Goal: Book appointment/travel/reservation

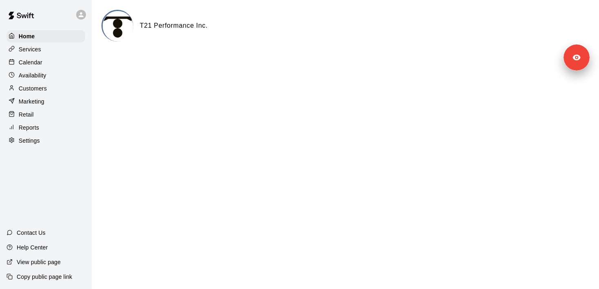
click at [42, 62] on p "Calendar" at bounding box center [31, 62] width 24 height 8
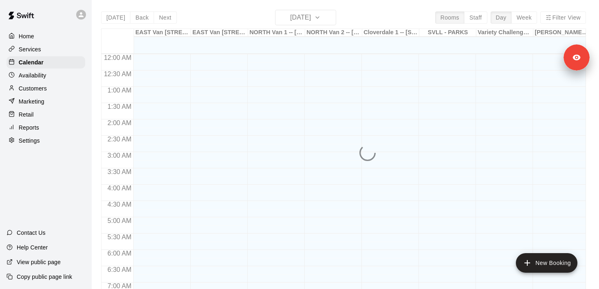
scroll to position [416, 0]
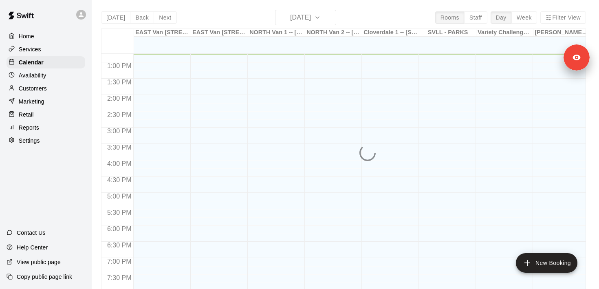
click at [290, 21] on div "[DATE] Back [DATE][DATE] Rooms Staff Day Week Filter View [GEOGRAPHIC_DATA] 1 -…" at bounding box center [343, 154] width 485 height 289
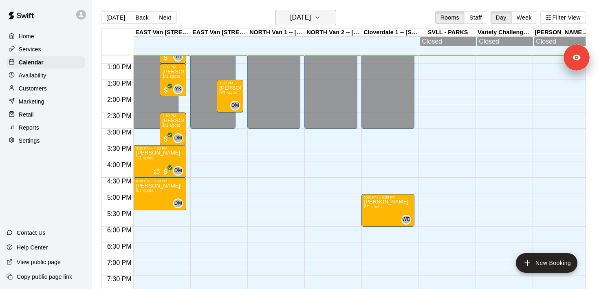
click at [314, 24] on button "[DATE]" at bounding box center [305, 17] width 61 height 15
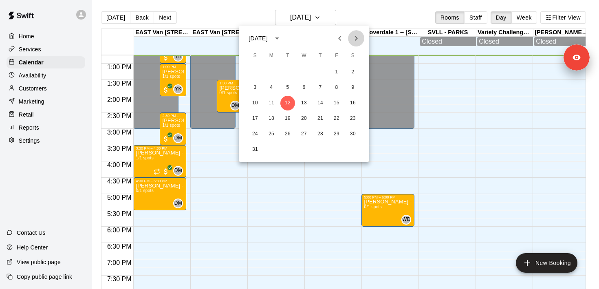
click at [359, 38] on icon "Next month" at bounding box center [356, 38] width 10 height 10
click at [346, 40] on button "Previous month" at bounding box center [340, 38] width 16 height 16
click at [276, 135] on button "27" at bounding box center [271, 134] width 15 height 15
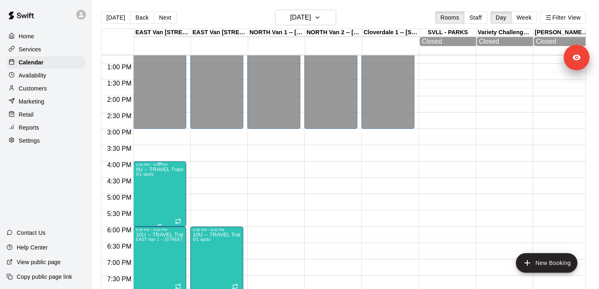
click at [148, 178] on icon "edit" at bounding box center [144, 176] width 10 height 10
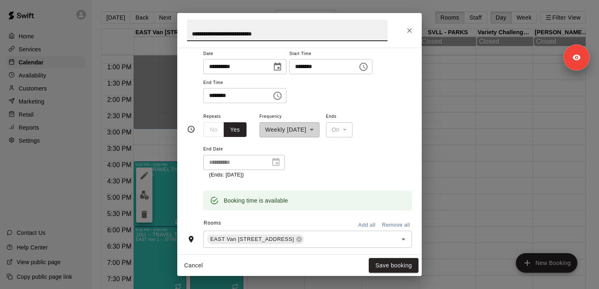
scroll to position [154, 0]
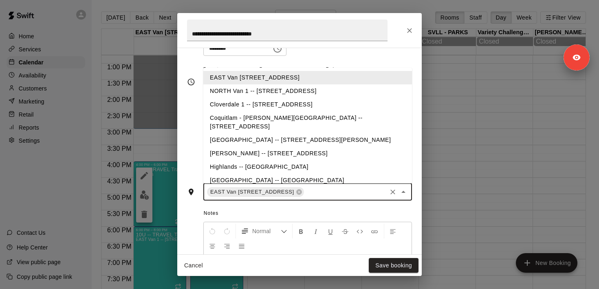
click at [348, 193] on input "text" at bounding box center [345, 192] width 80 height 10
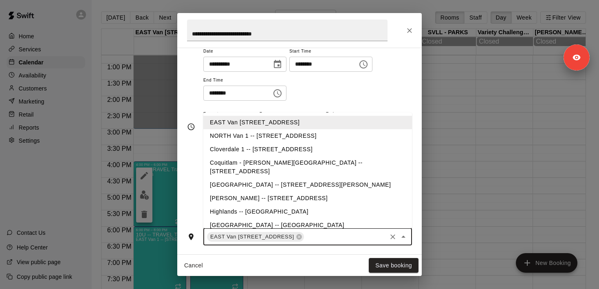
scroll to position [104, 0]
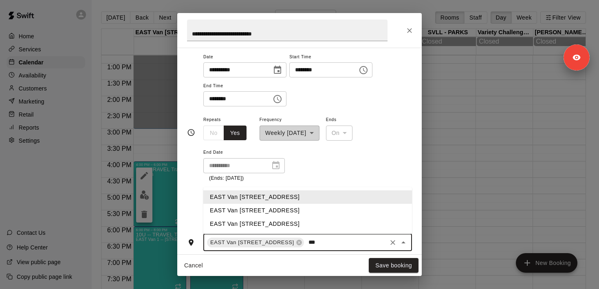
type input "****"
click at [269, 208] on li "EAST Van [STREET_ADDRESS]" at bounding box center [307, 210] width 209 height 13
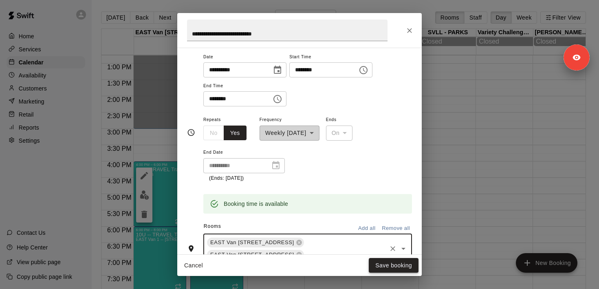
click at [387, 266] on button "Save booking" at bounding box center [394, 265] width 50 height 15
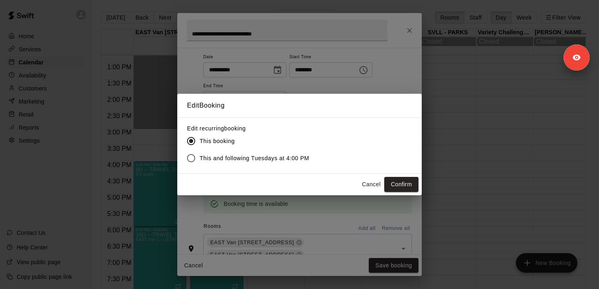
click at [264, 161] on span "This and following Tuesdays at 4:00 PM" at bounding box center [255, 158] width 110 height 9
click at [426, 34] on div "Edit Booking Edit recurring booking This booking This and following Tuesdays at…" at bounding box center [299, 144] width 599 height 289
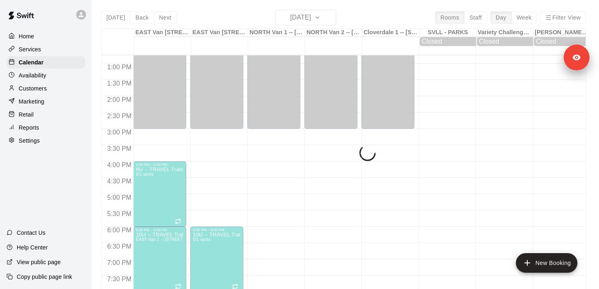
click at [411, 31] on div "Cloverdale 1 -- [STREET_ADDRESS]" at bounding box center [391, 33] width 57 height 8
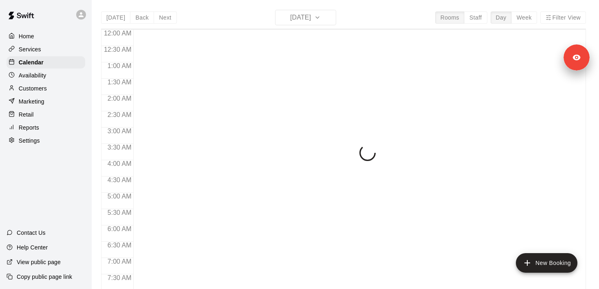
scroll to position [416, 0]
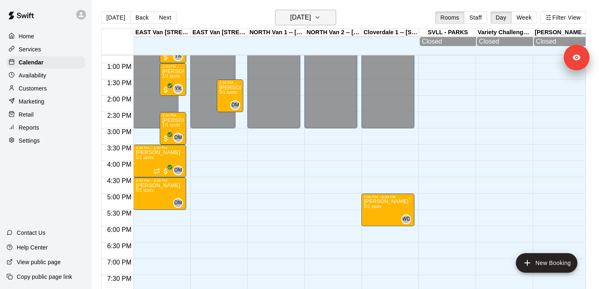
click at [295, 21] on h6 "[DATE]" at bounding box center [300, 17] width 21 height 11
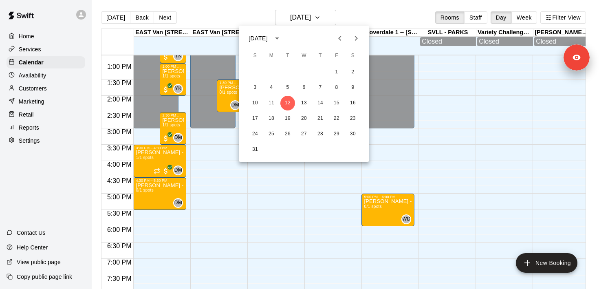
click at [354, 43] on icon "Next month" at bounding box center [356, 38] width 10 height 10
click at [344, 42] on icon "Previous month" at bounding box center [340, 38] width 10 height 10
click at [269, 133] on button "27" at bounding box center [271, 134] width 15 height 15
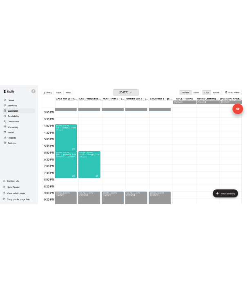
scroll to position [491, 0]
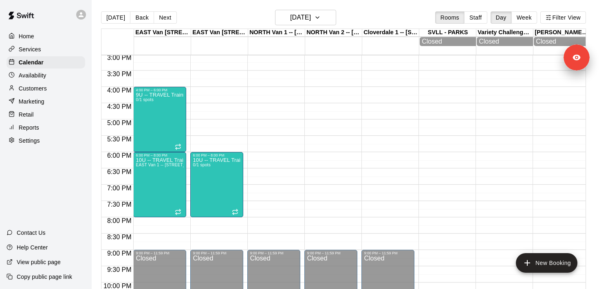
click at [190, 139] on div at bounding box center [162, 140] width 57 height 8
click at [170, 123] on div "9U -- TRAVEL Training MONDAYS 0/1 spots" at bounding box center [160, 236] width 48 height 289
click at [150, 102] on button "edit" at bounding box center [144, 101] width 16 height 16
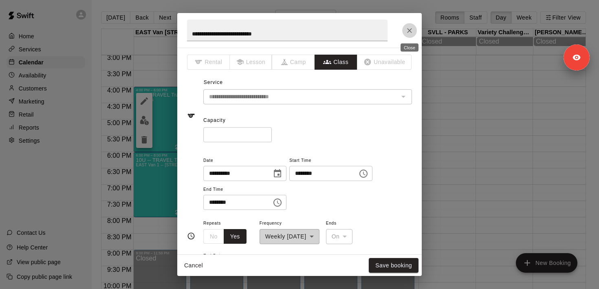
click at [405, 29] on button "Close" at bounding box center [409, 30] width 15 height 15
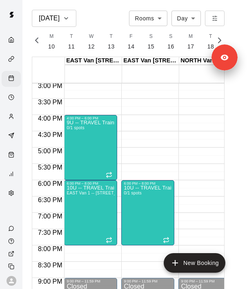
scroll to position [0, 4858]
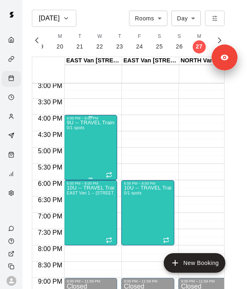
click at [98, 139] on div "9U -- TRAVEL Training MONDAYS 0/1 spots" at bounding box center [90, 264] width 48 height 289
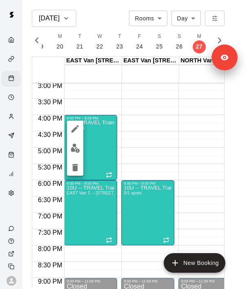
click at [79, 133] on icon "edit" at bounding box center [75, 129] width 10 height 10
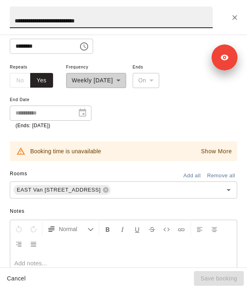
scroll to position [203, 0]
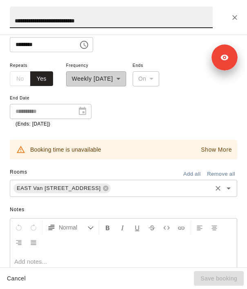
click at [155, 186] on input "text" at bounding box center [161, 188] width 99 height 10
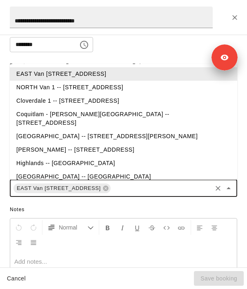
click at [175, 47] on div "**********" at bounding box center [123, 25] width 227 height 55
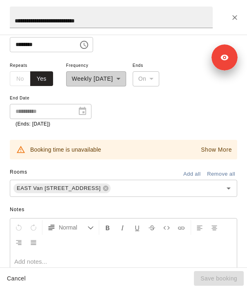
scroll to position [203, 0]
click at [216, 144] on button "Show More" at bounding box center [216, 150] width 35 height 12
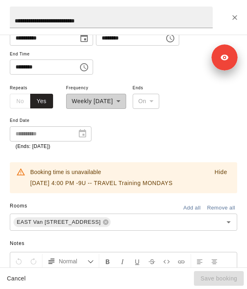
scroll to position [220, 0]
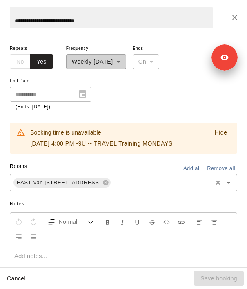
click at [167, 190] on div "EAST Van 1 -- 2696 Nootka St, Vancouver ​" at bounding box center [123, 182] width 227 height 17
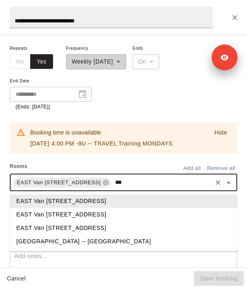
type input "****"
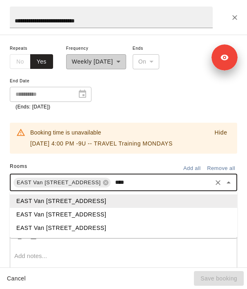
click at [135, 213] on li "EAST Van [STREET_ADDRESS]" at bounding box center [123, 214] width 227 height 13
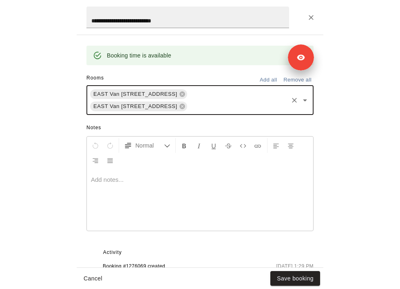
scroll to position [329, 0]
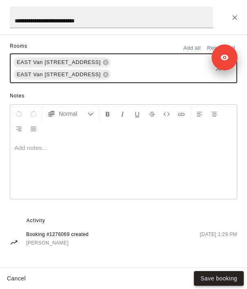
click at [225, 277] on button "Save booking" at bounding box center [219, 278] width 50 height 15
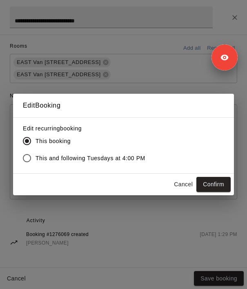
click at [110, 160] on span "This and following Tuesdays at 4:00 PM" at bounding box center [90, 158] width 110 height 9
click at [206, 185] on button "Confirm" at bounding box center [213, 184] width 34 height 15
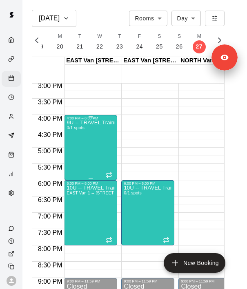
click at [84, 143] on div "9U -- TRAVEL Training MONDAYS 0/1 spots" at bounding box center [90, 264] width 48 height 289
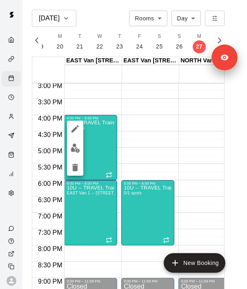
click at [101, 135] on div at bounding box center [123, 144] width 247 height 289
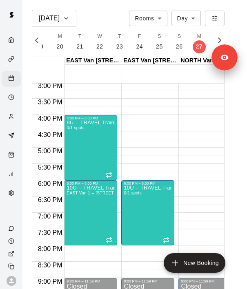
click at [13, 43] on div "Home" at bounding box center [13, 41] width 10 height 8
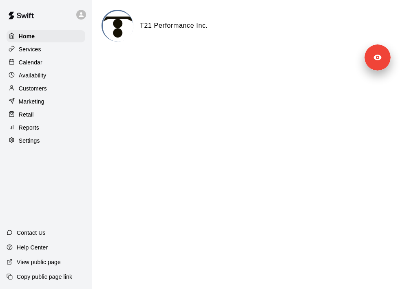
click at [40, 65] on p "Calendar" at bounding box center [31, 62] width 24 height 8
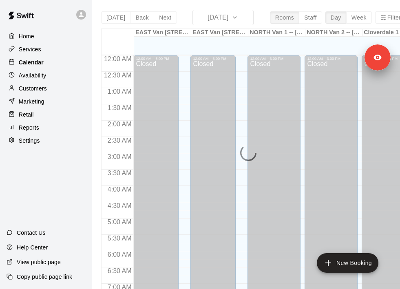
scroll to position [417, 0]
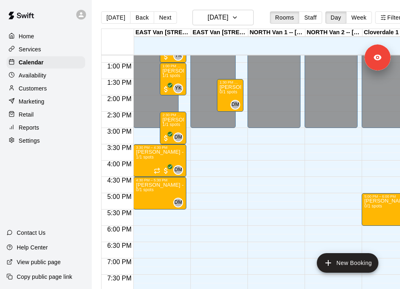
click at [42, 53] on div "Services" at bounding box center [46, 49] width 79 height 12
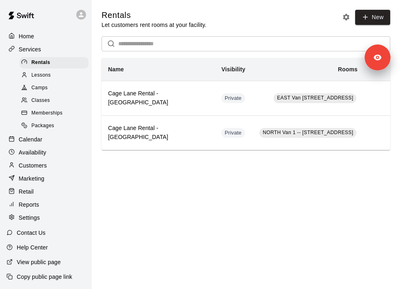
click at [53, 99] on div "Classes" at bounding box center [54, 100] width 69 height 11
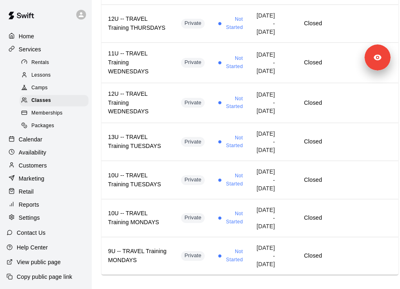
scroll to position [350, 0]
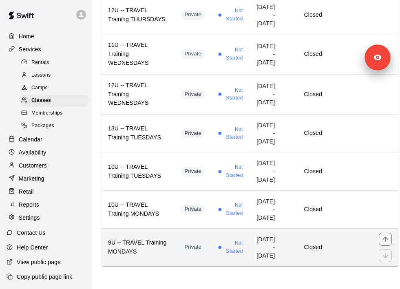
click at [175, 234] on td "Private" at bounding box center [193, 247] width 37 height 38
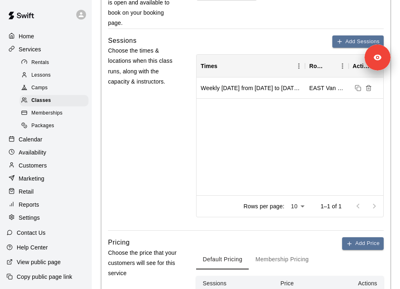
scroll to position [220, 0]
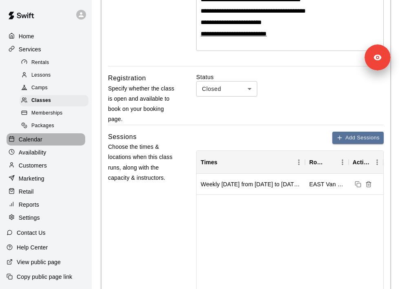
click at [47, 143] on div "Calendar" at bounding box center [46, 139] width 79 height 12
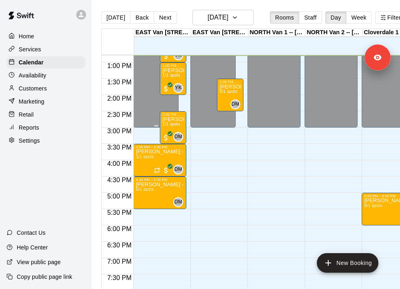
scroll to position [0, 0]
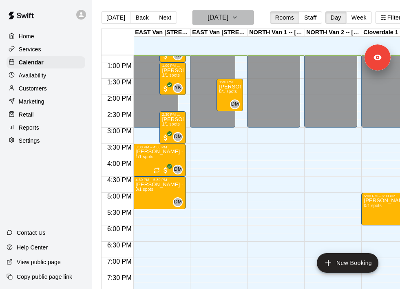
click at [217, 21] on h6 "[DATE]" at bounding box center [218, 17] width 21 height 11
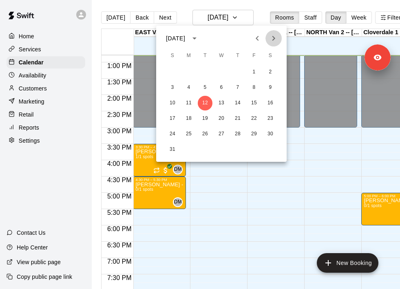
click at [274, 39] on icon "Next month" at bounding box center [273, 38] width 3 height 5
click at [190, 117] on button "20" at bounding box center [188, 118] width 15 height 15
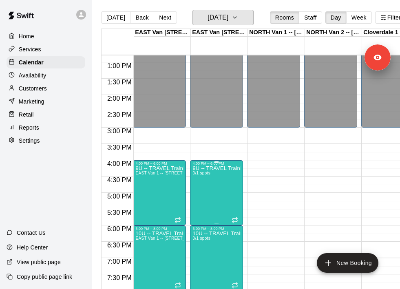
scroll to position [448, 0]
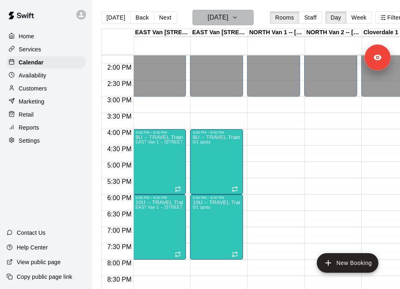
click at [224, 12] on button "Monday Oct 20" at bounding box center [222, 17] width 61 height 15
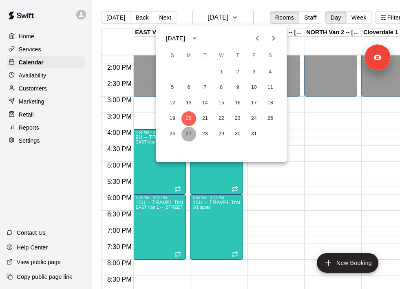
click at [192, 134] on button "27" at bounding box center [188, 134] width 15 height 15
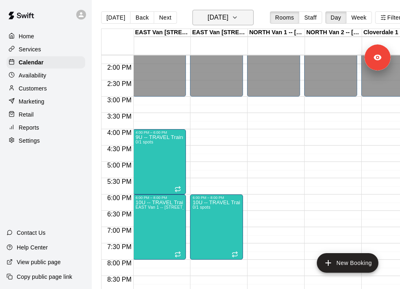
click at [219, 18] on h6 "[DATE]" at bounding box center [218, 17] width 21 height 11
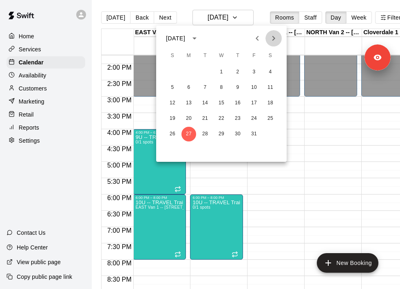
click at [276, 41] on icon "Next month" at bounding box center [274, 38] width 10 height 10
click at [190, 86] on button "3" at bounding box center [188, 87] width 15 height 15
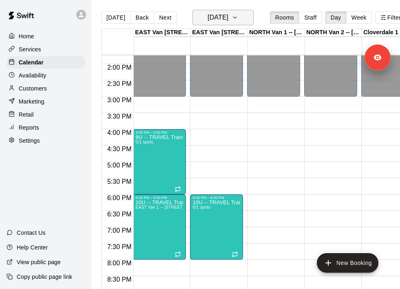
click at [228, 23] on h6 "Monday Nov 03" at bounding box center [218, 17] width 21 height 11
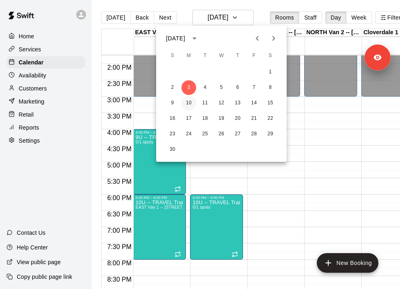
click at [189, 99] on button "10" at bounding box center [188, 103] width 15 height 15
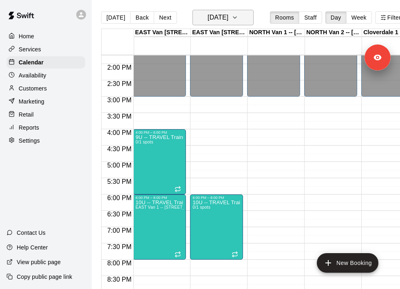
click at [208, 24] on button "Monday Nov 10" at bounding box center [222, 17] width 61 height 15
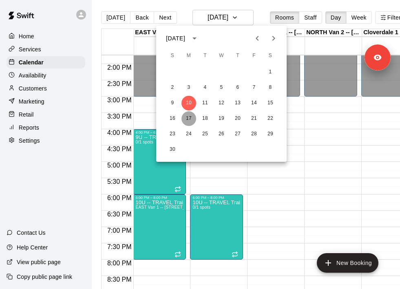
drag, startPoint x: 191, startPoint y: 118, endPoint x: 194, endPoint y: 111, distance: 7.5
click at [191, 118] on button "17" at bounding box center [188, 118] width 15 height 15
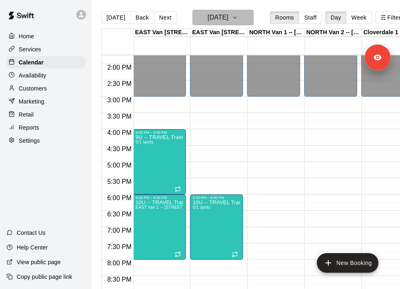
click at [212, 22] on h6 "Monday Nov 17" at bounding box center [218, 17] width 21 height 11
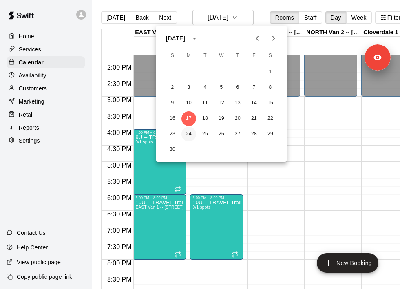
click at [192, 132] on button "24" at bounding box center [188, 134] width 15 height 15
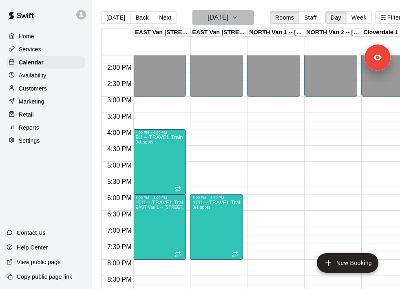
click at [219, 18] on h6 "Monday Nov 24" at bounding box center [218, 17] width 21 height 11
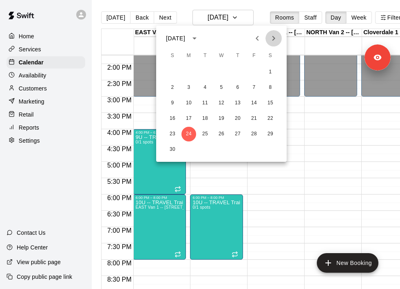
click at [268, 42] on button "Next month" at bounding box center [273, 38] width 16 height 16
click at [193, 74] on button "1" at bounding box center [188, 72] width 15 height 15
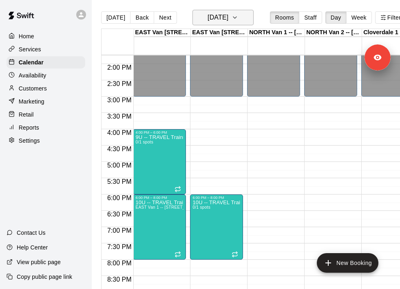
scroll to position [0, 1]
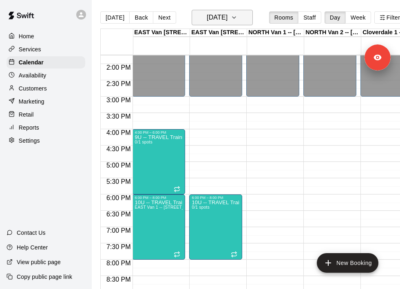
click at [217, 21] on h6 "Monday Dec 01" at bounding box center [217, 17] width 21 height 11
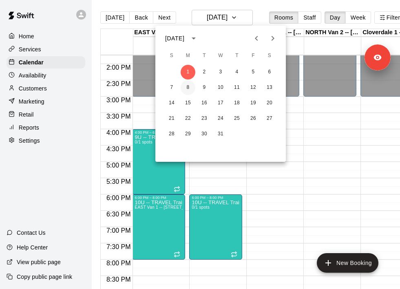
click at [192, 84] on button "8" at bounding box center [188, 87] width 15 height 15
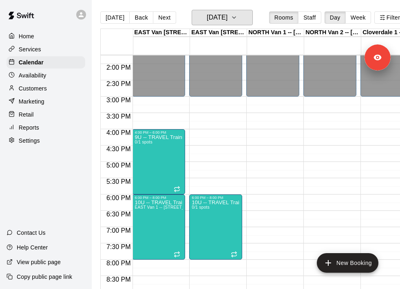
click at [211, 17] on h6 "Monday Dec 08" at bounding box center [217, 17] width 21 height 11
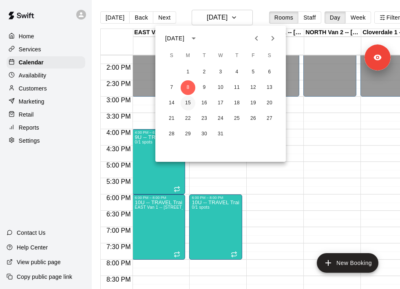
click at [189, 102] on button "15" at bounding box center [188, 103] width 15 height 15
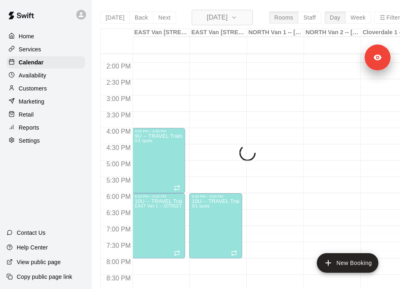
click at [221, 16] on h6 "Monday Dec 15" at bounding box center [217, 17] width 21 height 11
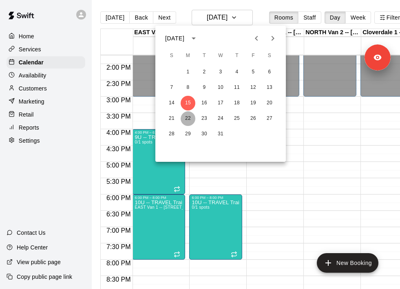
click at [189, 119] on button "22" at bounding box center [188, 118] width 15 height 15
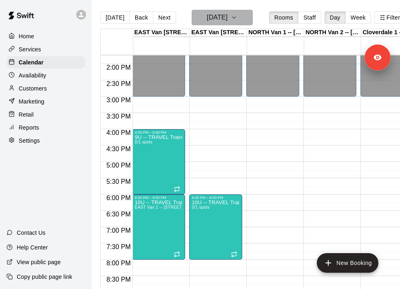
click at [216, 22] on h6 "Monday Dec 22" at bounding box center [217, 17] width 21 height 11
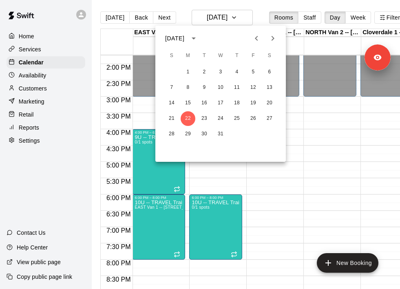
click at [194, 128] on div "28 29 30 31" at bounding box center [220, 134] width 130 height 15
click at [193, 131] on button "29" at bounding box center [188, 134] width 15 height 15
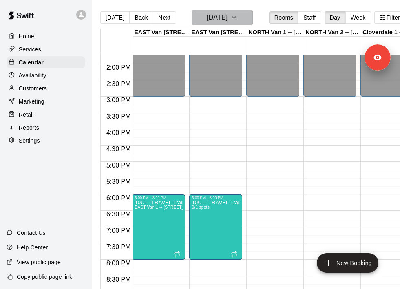
click at [225, 16] on h6 "Monday Dec 29" at bounding box center [217, 17] width 21 height 11
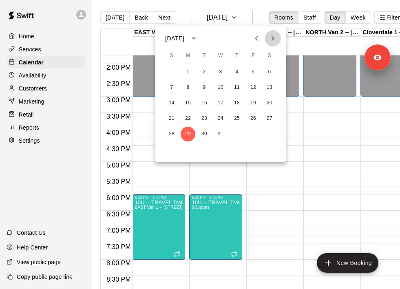
click at [274, 40] on icon "Next month" at bounding box center [273, 38] width 10 height 10
click at [380, 18] on div at bounding box center [200, 144] width 400 height 289
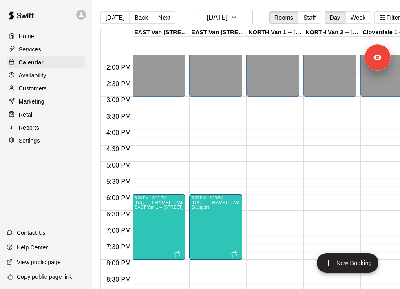
click at [382, 18] on div "January 2026 S M T W T F S 1 2 3 4 5 6 7 8 9 10 11 12 13 14 15 16 17 18 19 20 2…" at bounding box center [200, 144] width 400 height 289
click at [383, 20] on line "button" at bounding box center [383, 19] width 0 height 1
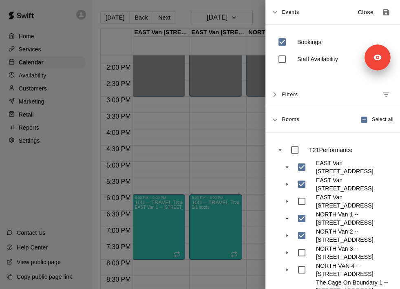
click at [275, 95] on icon at bounding box center [275, 94] width 3 height 5
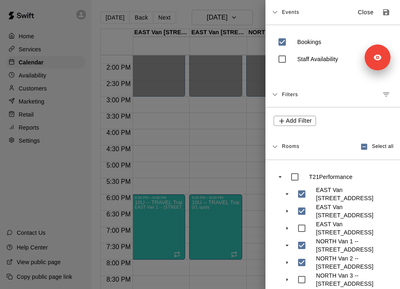
click at [275, 95] on icon at bounding box center [274, 94] width 5 height 3
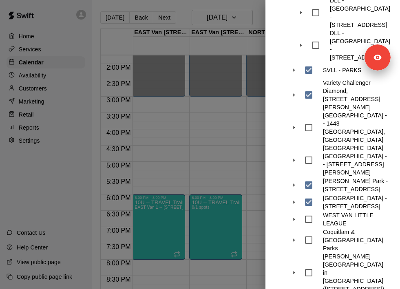
scroll to position [803, 0]
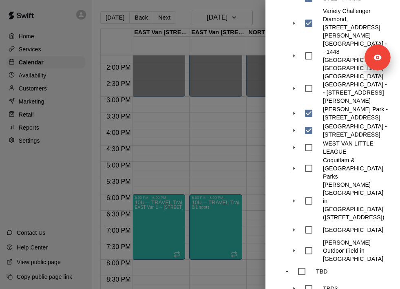
click at [62, 170] on div at bounding box center [200, 144] width 400 height 289
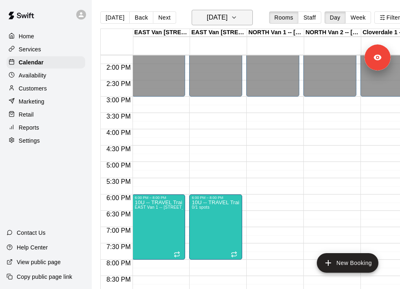
click at [228, 19] on h6 "Monday Dec 29" at bounding box center [217, 17] width 21 height 11
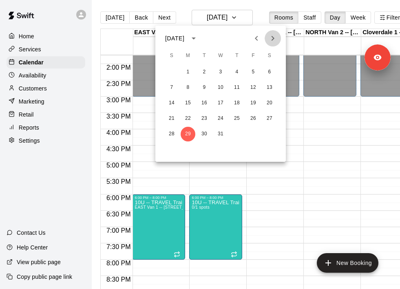
click at [274, 38] on icon "Next month" at bounding box center [273, 38] width 3 height 5
drag, startPoint x: 189, startPoint y: 86, endPoint x: 198, endPoint y: 86, distance: 8.6
click at [189, 86] on button "5" at bounding box center [188, 87] width 15 height 15
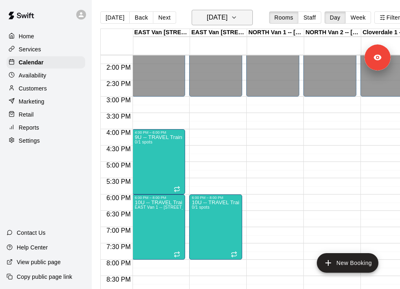
click at [228, 19] on h6 "Monday Jan 05" at bounding box center [217, 17] width 21 height 11
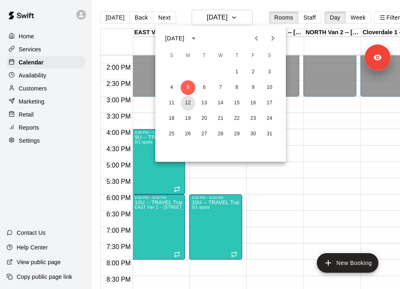
click at [195, 101] on div "11 12 13 14 15 16 17" at bounding box center [220, 103] width 130 height 15
click at [192, 103] on button "12" at bounding box center [188, 103] width 15 height 15
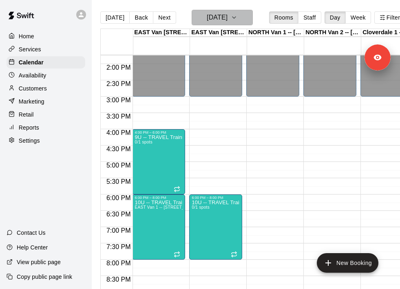
click at [214, 15] on h6 "Monday Jan 12" at bounding box center [217, 17] width 21 height 11
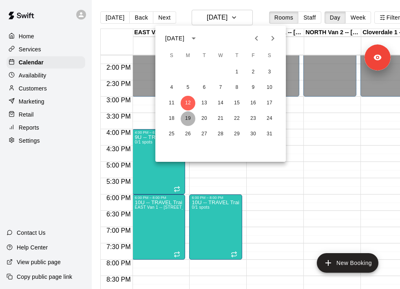
click at [187, 118] on button "19" at bounding box center [188, 118] width 15 height 15
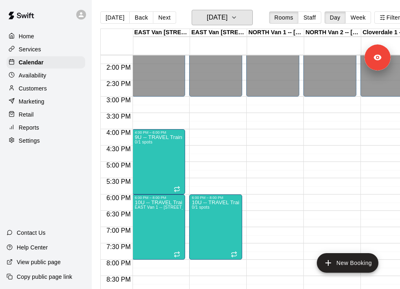
click at [228, 20] on h6 "Monday Jan 19" at bounding box center [217, 17] width 21 height 11
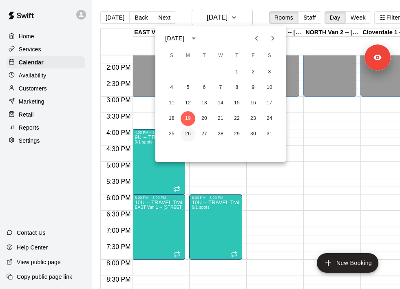
click at [190, 131] on button "26" at bounding box center [188, 134] width 15 height 15
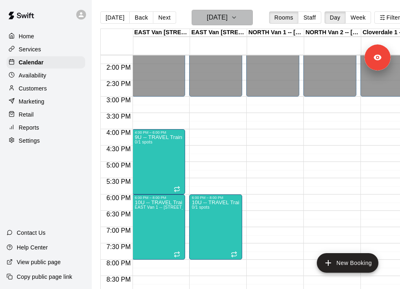
click at [228, 20] on h6 "Monday Jan 26" at bounding box center [217, 17] width 21 height 11
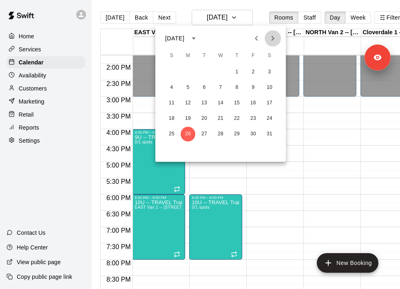
click at [271, 46] on button "Next month" at bounding box center [273, 38] width 16 height 16
click at [187, 73] on button "2" at bounding box center [188, 72] width 15 height 15
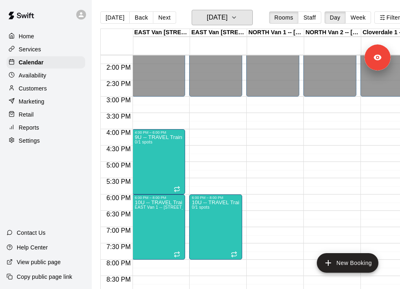
click at [225, 19] on h6 "Monday Feb 02" at bounding box center [217, 17] width 21 height 11
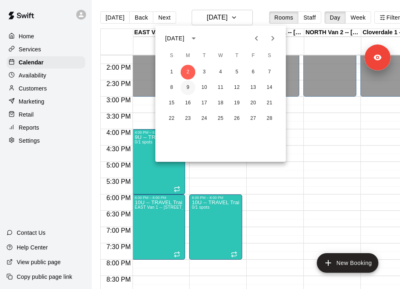
click at [189, 90] on button "9" at bounding box center [188, 87] width 15 height 15
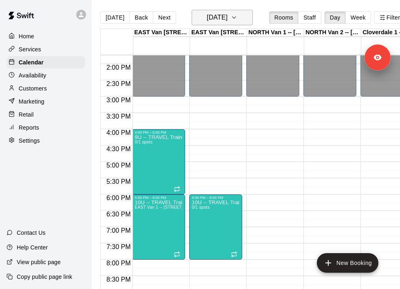
click at [228, 20] on h6 "Monday Feb 09" at bounding box center [217, 17] width 21 height 11
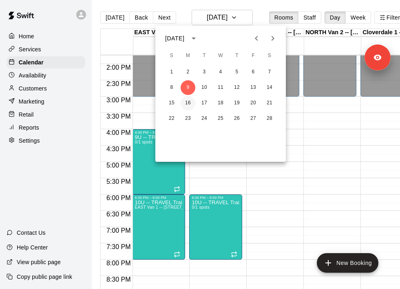
click at [188, 102] on button "16" at bounding box center [188, 103] width 15 height 15
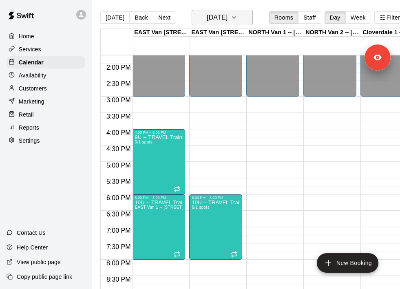
click at [228, 21] on h6 "Monday Feb 16" at bounding box center [217, 17] width 21 height 11
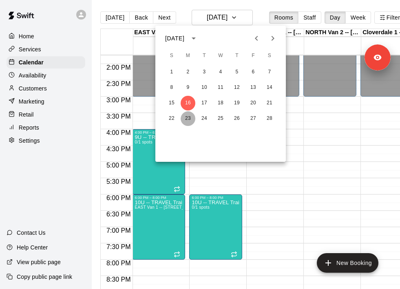
click at [188, 115] on button "23" at bounding box center [188, 118] width 15 height 15
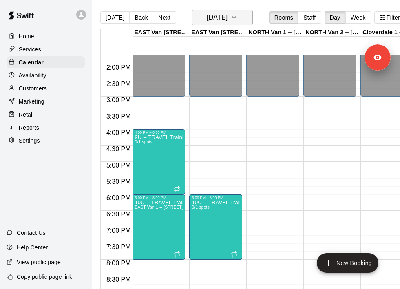
click at [228, 21] on h6 "Monday Feb 23" at bounding box center [217, 17] width 21 height 11
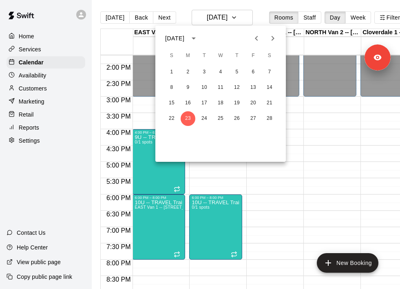
click at [275, 40] on icon "Next month" at bounding box center [273, 38] width 10 height 10
click at [187, 73] on button "2" at bounding box center [188, 72] width 15 height 15
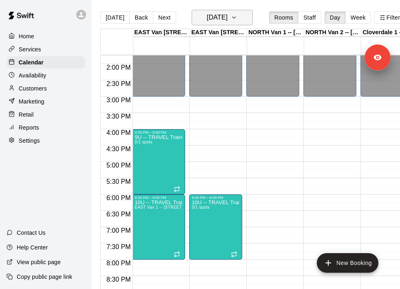
click at [228, 20] on h6 "Monday Mar 02" at bounding box center [217, 17] width 21 height 11
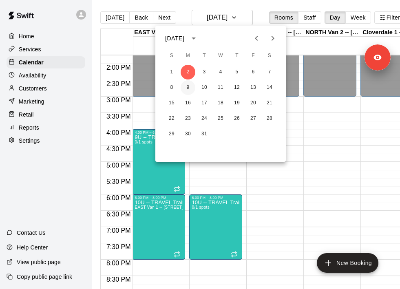
click at [185, 91] on button "9" at bounding box center [188, 87] width 15 height 15
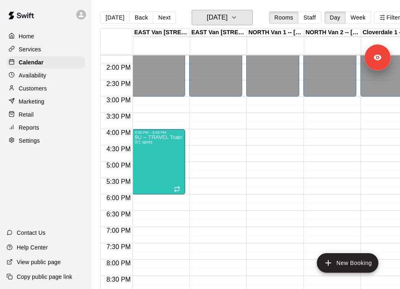
click at [228, 20] on h6 "Monday Mar 09" at bounding box center [217, 17] width 21 height 11
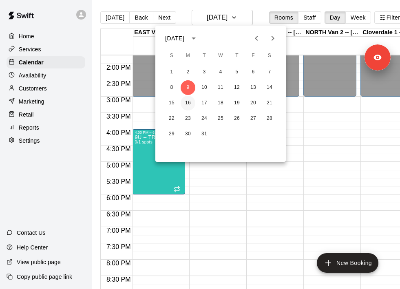
click at [189, 104] on button "16" at bounding box center [188, 103] width 15 height 15
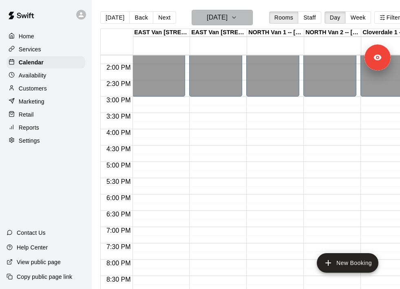
click at [227, 22] on h6 "Monday Mar 16" at bounding box center [217, 17] width 21 height 11
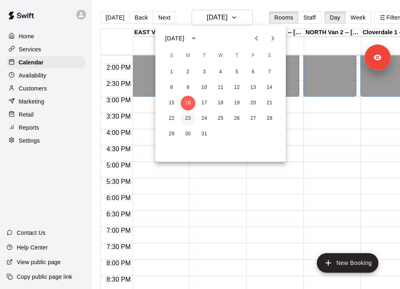
click at [192, 121] on button "23" at bounding box center [188, 118] width 15 height 15
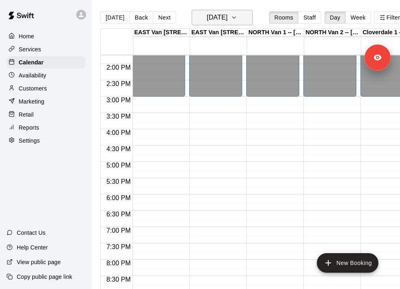
click at [228, 21] on h6 "Monday Mar 23" at bounding box center [217, 17] width 21 height 11
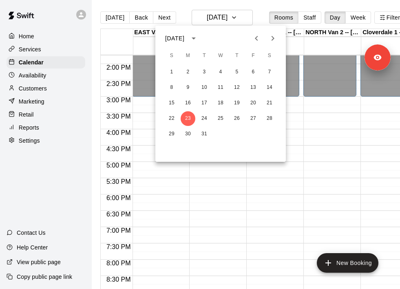
click at [255, 38] on icon "Previous month" at bounding box center [257, 38] width 10 height 10
click at [268, 38] on icon "Next month" at bounding box center [273, 38] width 10 height 10
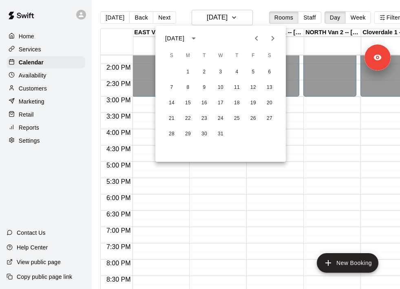
click at [234, 18] on div at bounding box center [200, 144] width 400 height 289
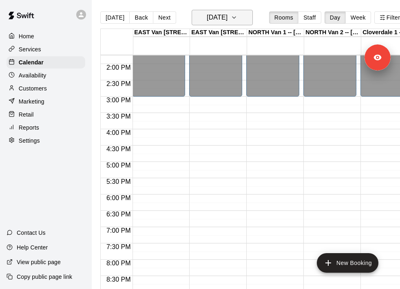
click at [221, 16] on h6 "Monday Mar 23" at bounding box center [217, 17] width 21 height 11
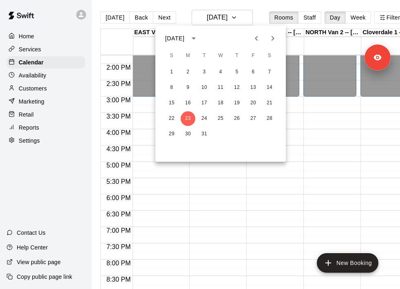
click at [259, 40] on icon "Previous month" at bounding box center [257, 38] width 10 height 10
click at [258, 40] on icon "Previous month" at bounding box center [257, 38] width 10 height 10
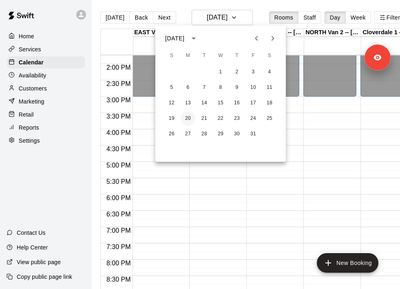
click at [192, 120] on button "20" at bounding box center [188, 118] width 15 height 15
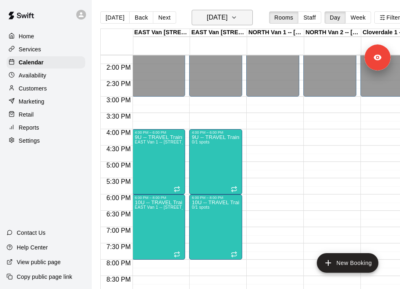
click at [222, 18] on h6 "Monday Oct 20" at bounding box center [217, 17] width 21 height 11
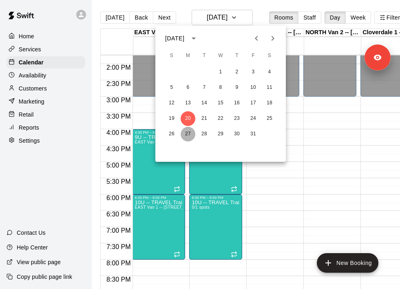
click at [186, 138] on button "27" at bounding box center [188, 134] width 15 height 15
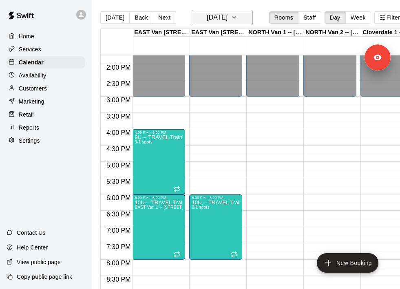
click at [223, 24] on button "[DATE]" at bounding box center [222, 17] width 61 height 15
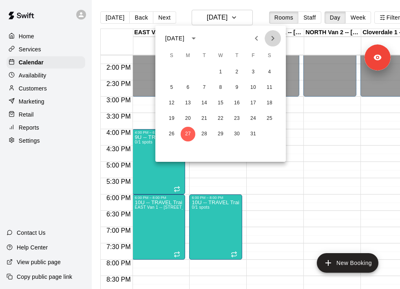
click at [276, 38] on icon "Next month" at bounding box center [273, 38] width 10 height 10
click at [259, 43] on icon "Previous month" at bounding box center [257, 38] width 10 height 10
click at [154, 177] on div at bounding box center [200, 144] width 400 height 289
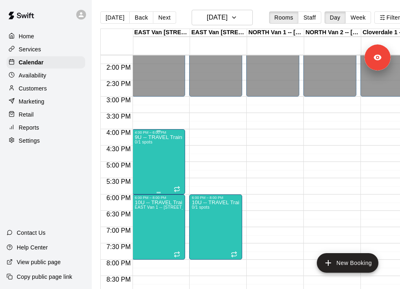
click at [158, 167] on div "9U -- TRAVEL Training MONDAYS 0/1 spots" at bounding box center [159, 279] width 48 height 289
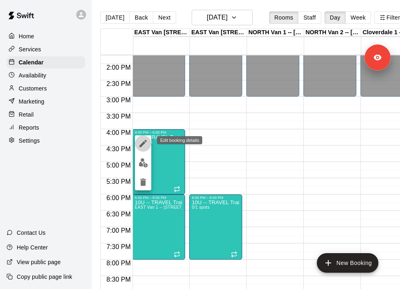
click at [147, 145] on icon "edit" at bounding box center [143, 144] width 10 height 10
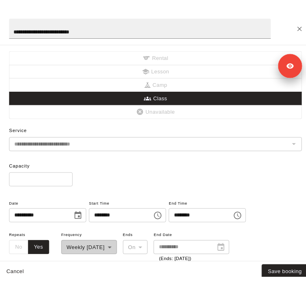
scroll to position [0, 4858]
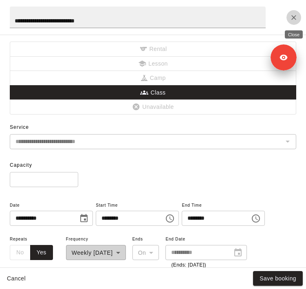
click at [290, 18] on icon "Close" at bounding box center [294, 17] width 8 height 8
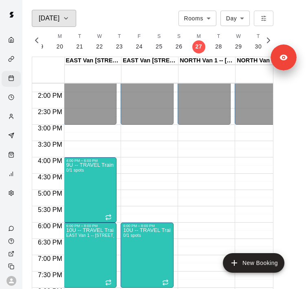
click at [49, 13] on h6 "Oct 27" at bounding box center [49, 18] width 21 height 11
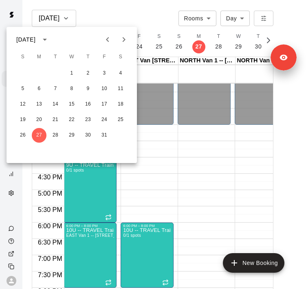
click at [121, 40] on icon "Next month" at bounding box center [124, 40] width 10 height 10
click at [121, 44] on icon "Next month" at bounding box center [124, 40] width 10 height 10
click at [122, 44] on icon "Next month" at bounding box center [124, 40] width 10 height 10
click at [41, 92] on button "5" at bounding box center [39, 89] width 15 height 15
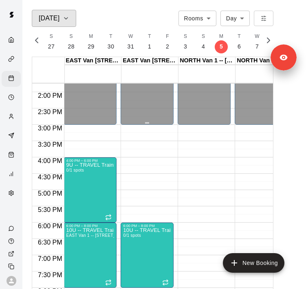
scroll to position [0, 3]
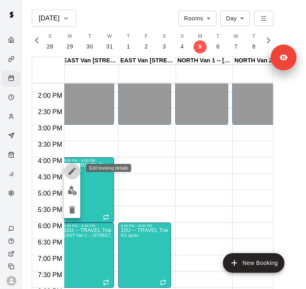
click at [75, 171] on icon "edit" at bounding box center [72, 171] width 10 height 10
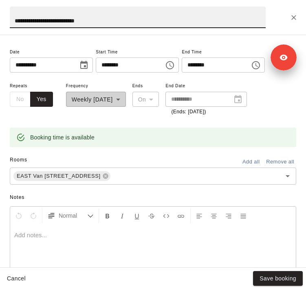
scroll to position [241, 0]
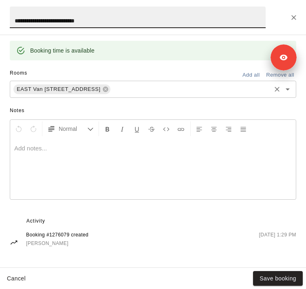
click at [155, 93] on input "text" at bounding box center [191, 89] width 158 height 10
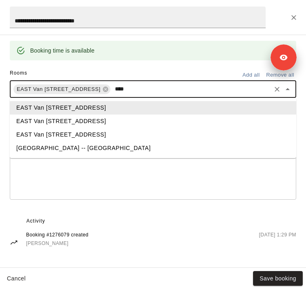
type input "****"
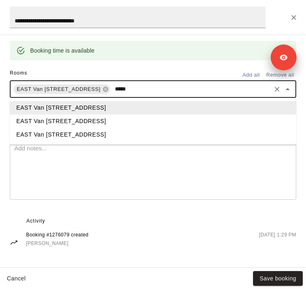
click at [150, 120] on li "EAST Van [STREET_ADDRESS]" at bounding box center [153, 121] width 287 height 13
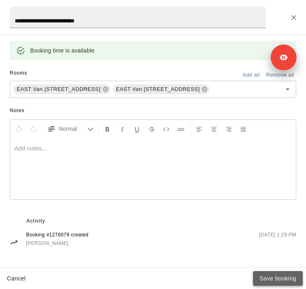
click at [278, 275] on button "Save booking" at bounding box center [278, 278] width 50 height 15
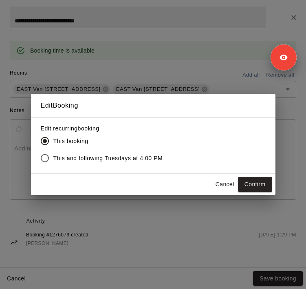
click at [92, 159] on span "This and following Tuesdays at 4:00 PM" at bounding box center [108, 158] width 110 height 9
click at [263, 185] on button "Confirm" at bounding box center [255, 184] width 34 height 15
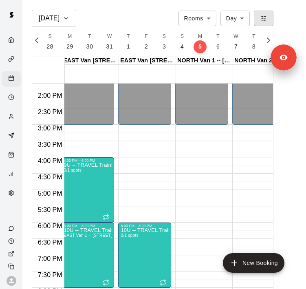
click at [265, 20] on icon "button" at bounding box center [264, 18] width 6 height 6
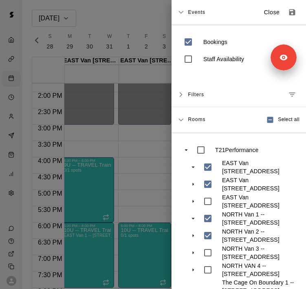
click at [185, 87] on div "Filters" at bounding box center [239, 94] width 135 height 25
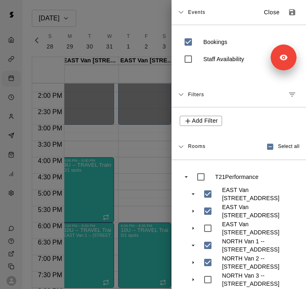
drag, startPoint x: 185, startPoint y: 94, endPoint x: 244, endPoint y: 33, distance: 85.1
click at [185, 93] on div "Filters" at bounding box center [239, 94] width 135 height 25
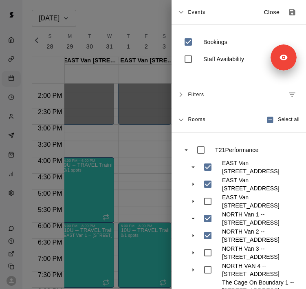
click at [188, 16] on div "Events Close" at bounding box center [239, 12] width 135 height 25
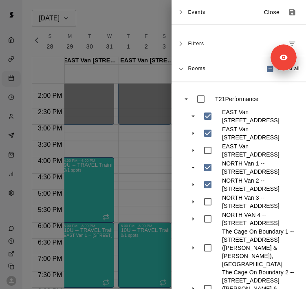
click at [140, 125] on div at bounding box center [153, 144] width 306 height 289
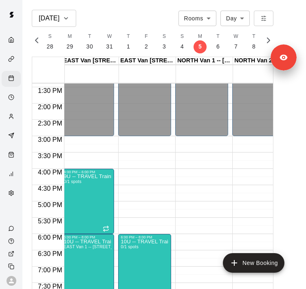
scroll to position [0, 0]
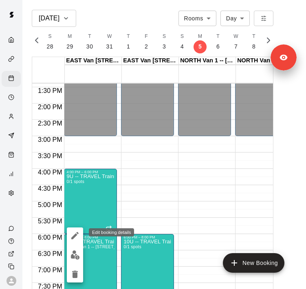
click at [80, 234] on icon "edit" at bounding box center [75, 236] width 10 height 10
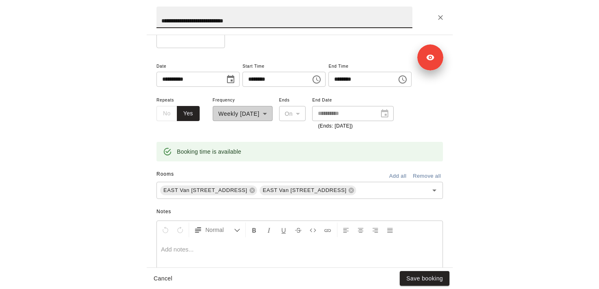
scroll to position [78, 0]
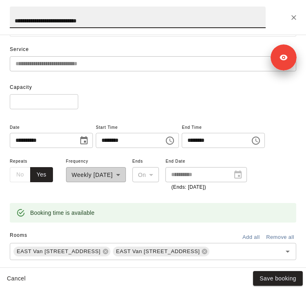
click at [296, 20] on icon "Close" at bounding box center [294, 17] width 8 height 8
